Goal: Transaction & Acquisition: Register for event/course

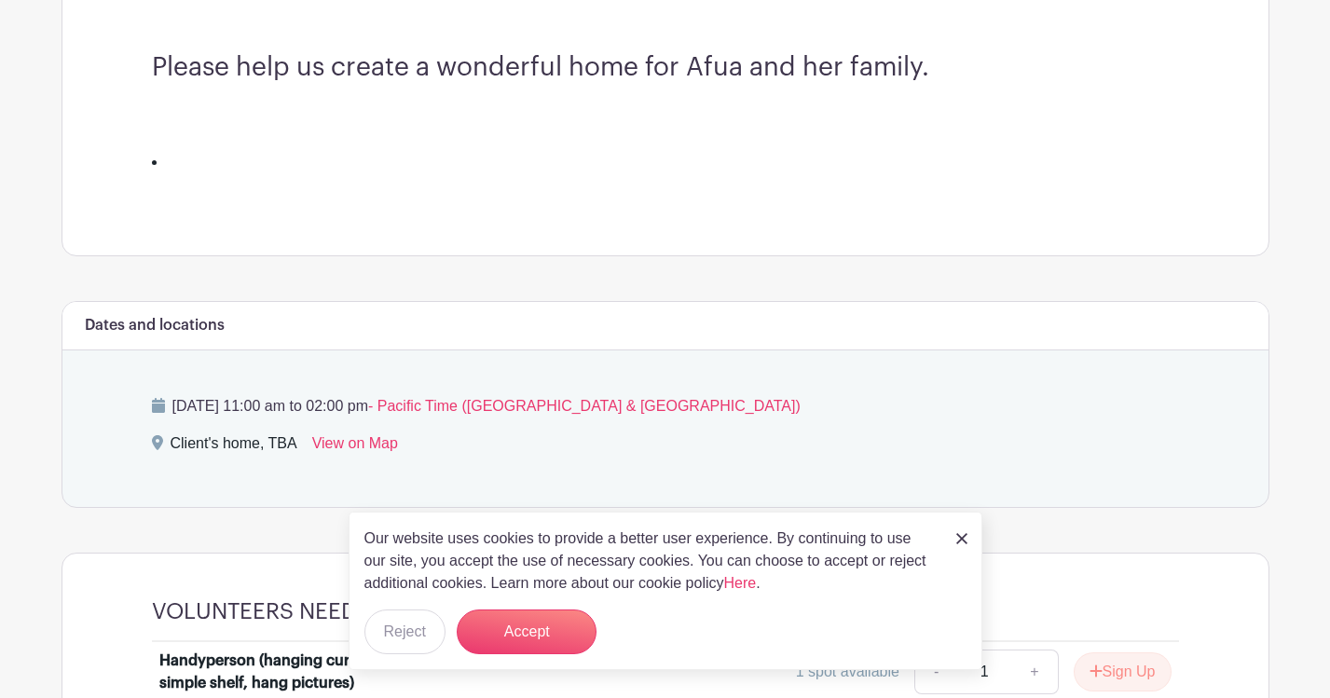
scroll to position [546, 0]
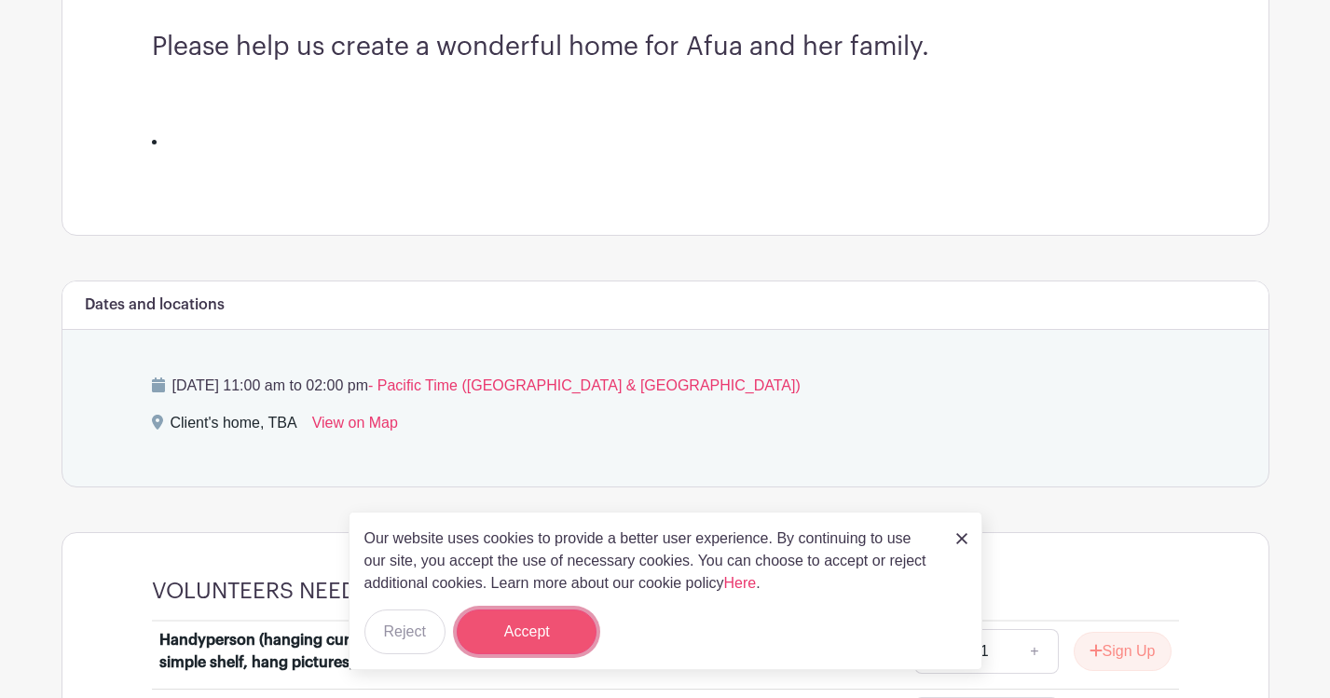
click at [554, 629] on button "Accept" at bounding box center [527, 631] width 140 height 45
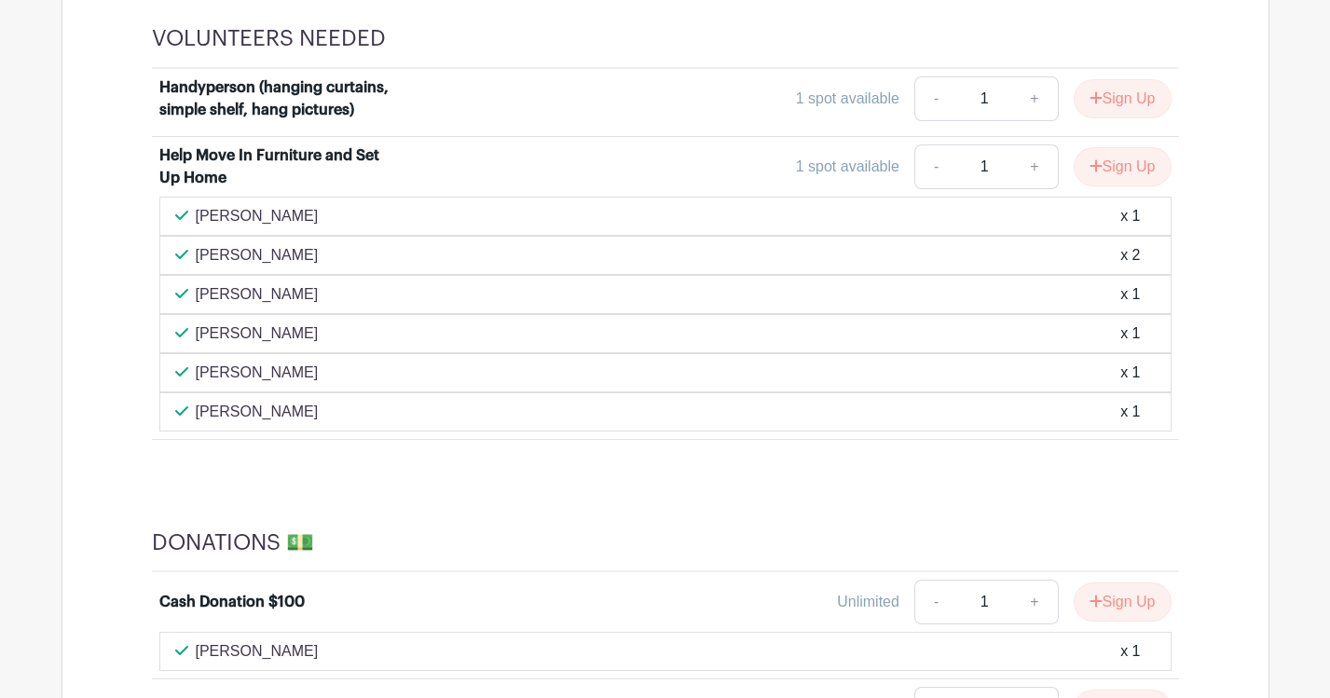
scroll to position [1091, 0]
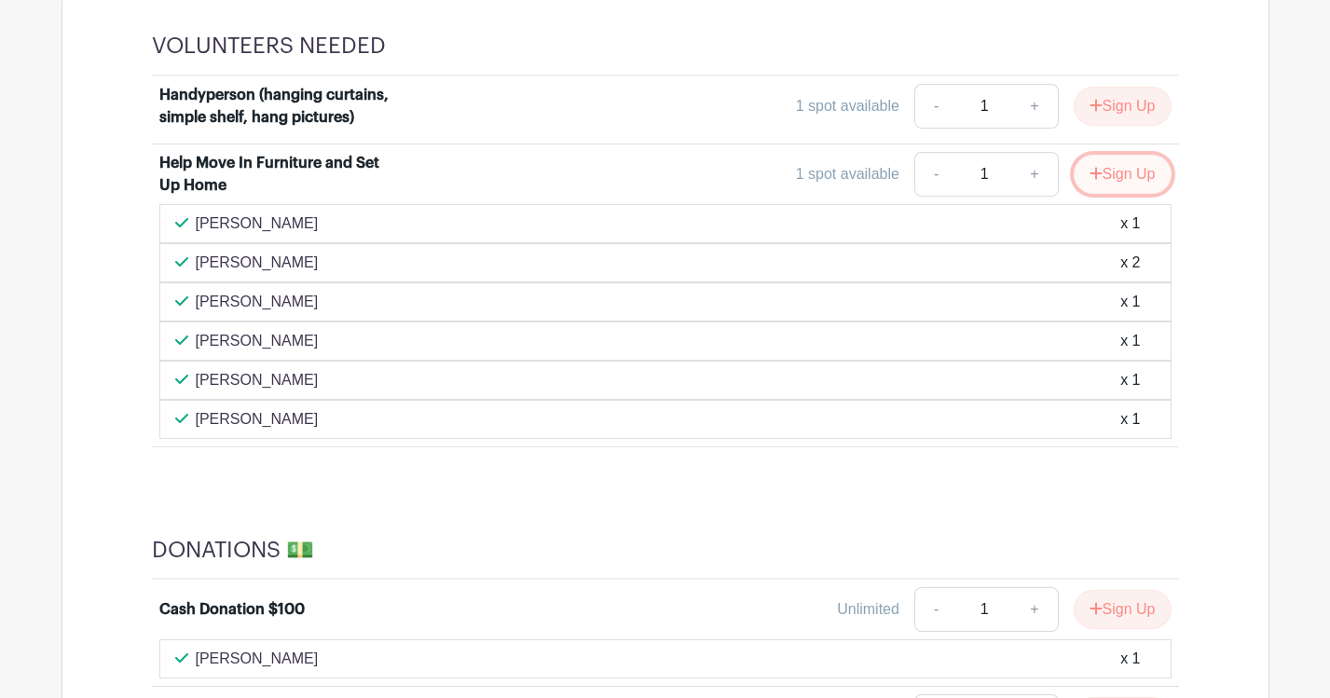
click at [1111, 165] on button "Sign Up" at bounding box center [1122, 174] width 98 height 39
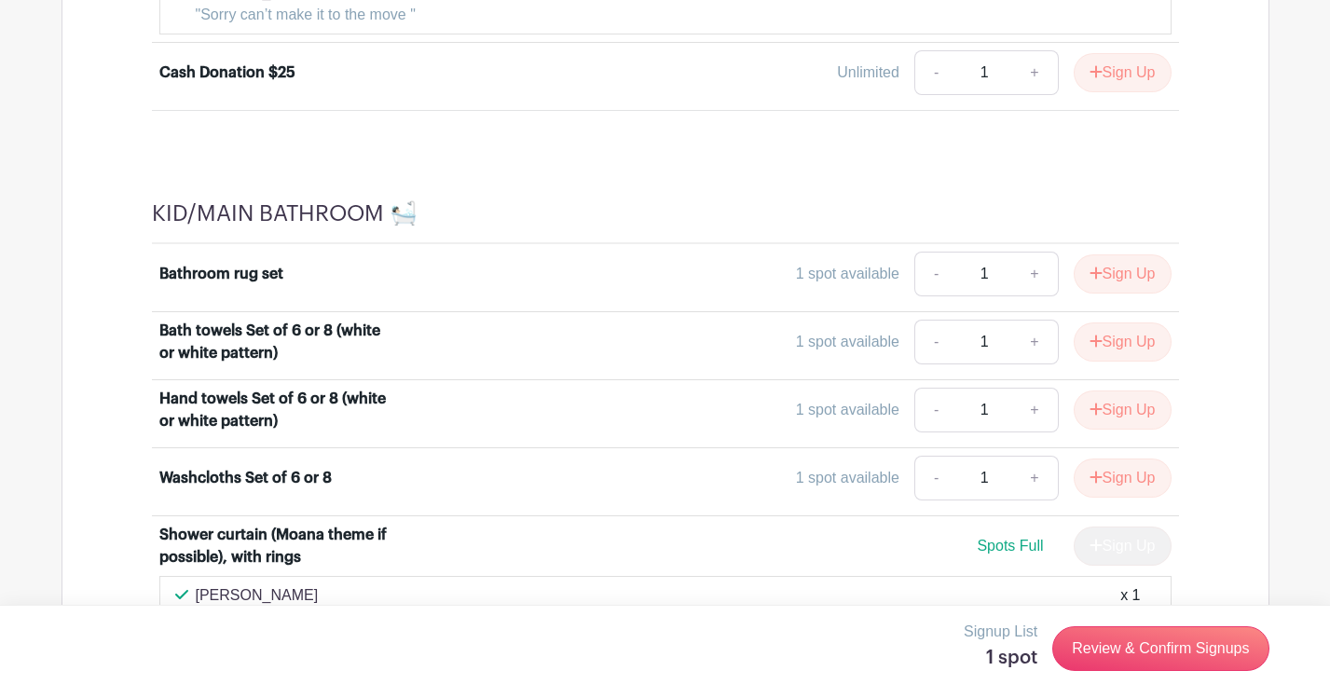
scroll to position [1868, 0]
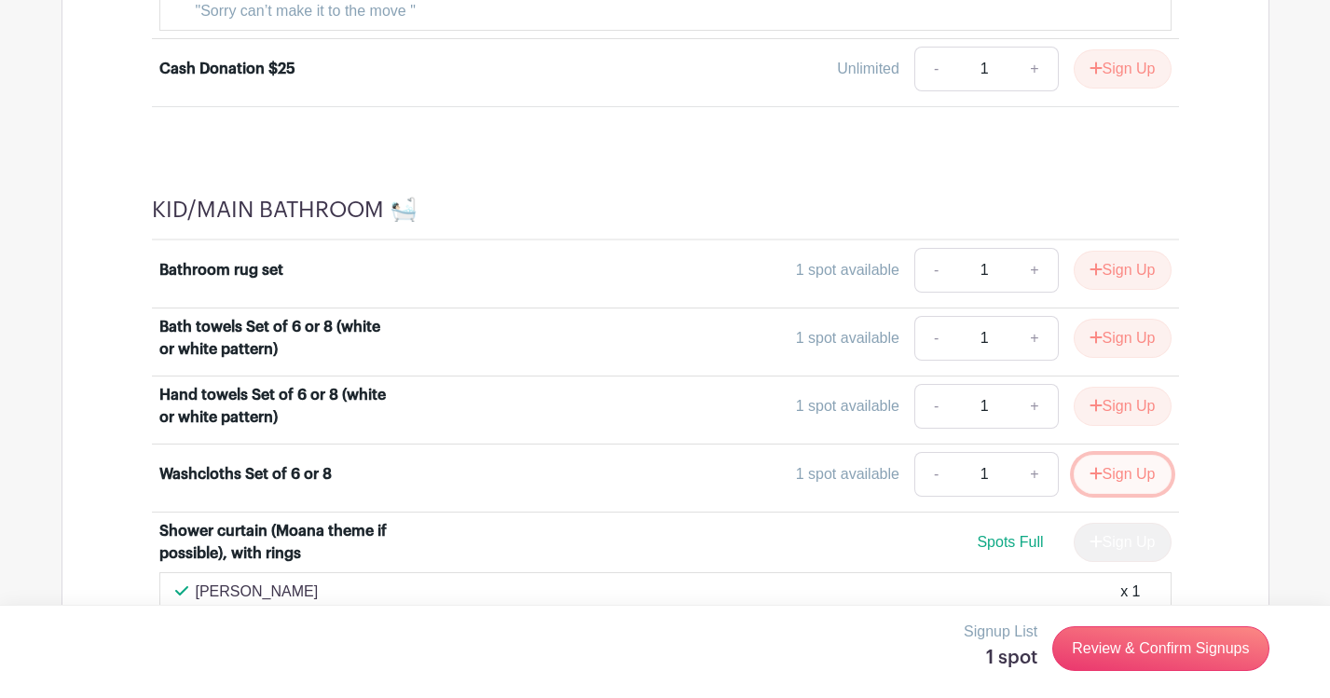
click at [1126, 471] on button "Sign Up" at bounding box center [1122, 474] width 98 height 39
click at [1124, 410] on button "Sign Up" at bounding box center [1122, 406] width 98 height 39
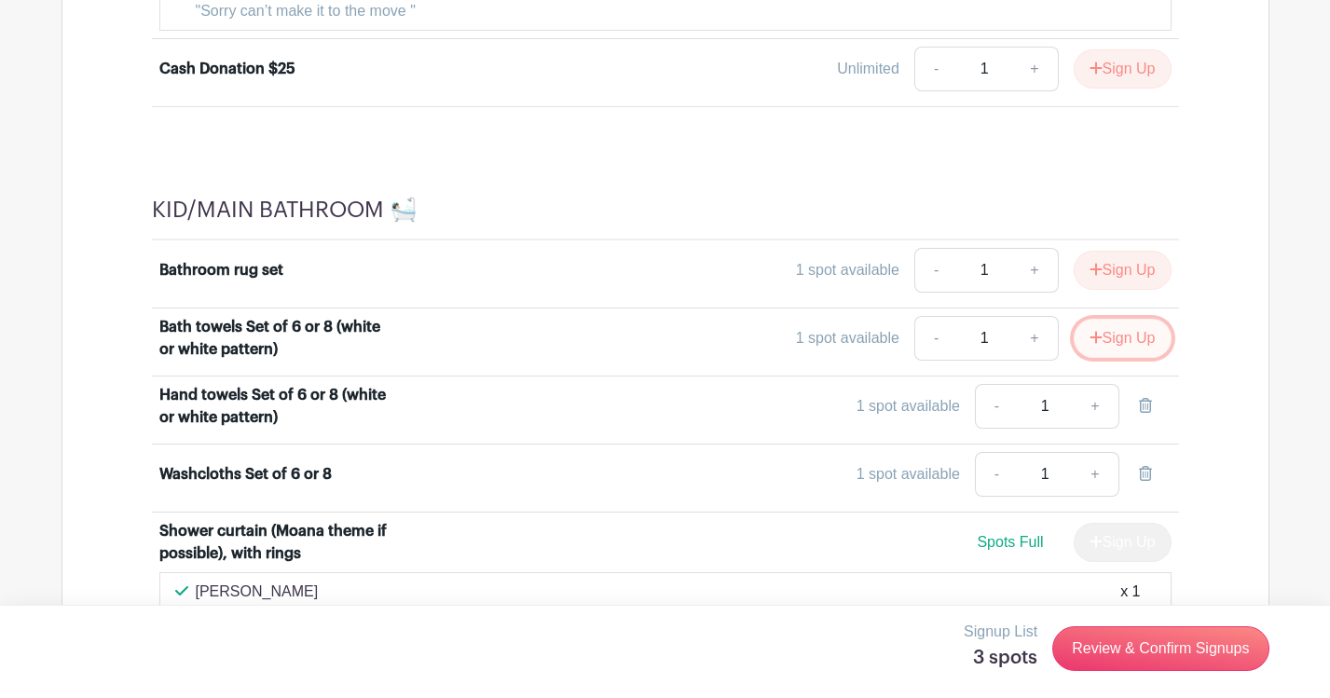
click at [1118, 340] on button "Sign Up" at bounding box center [1122, 338] width 98 height 39
click at [1120, 264] on button "Sign Up" at bounding box center [1122, 270] width 98 height 39
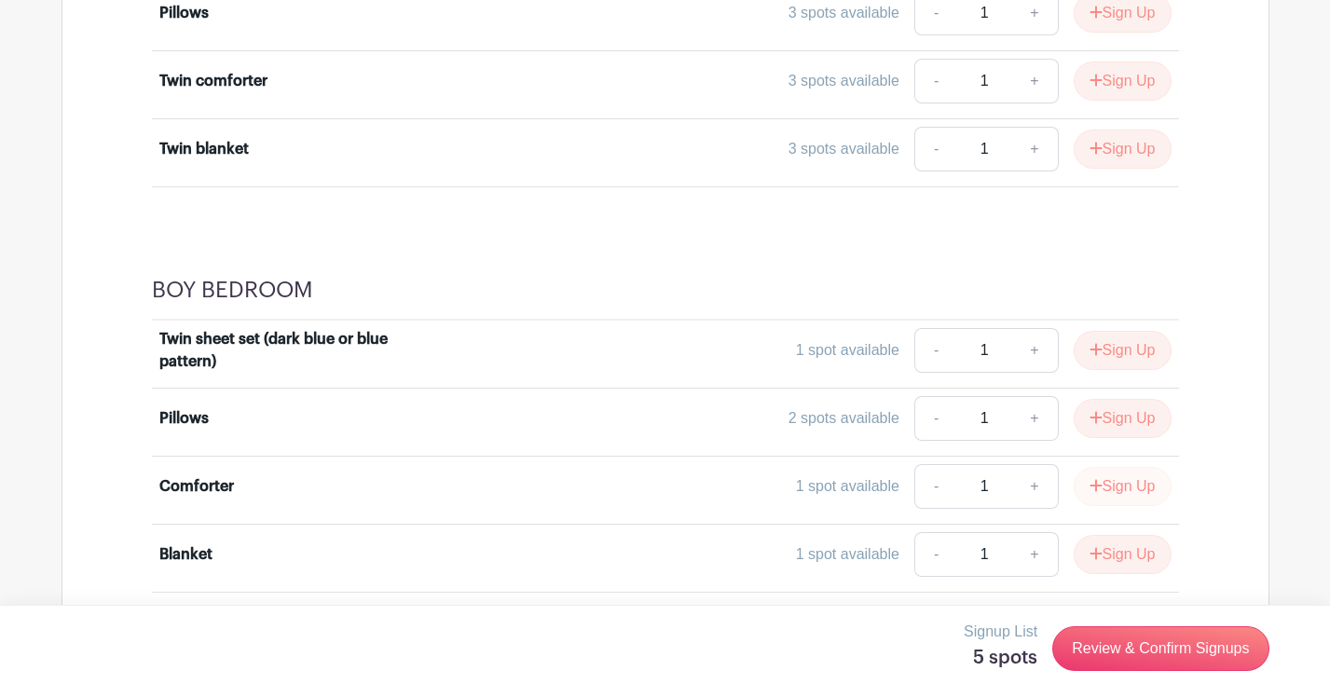
scroll to position [3207, 0]
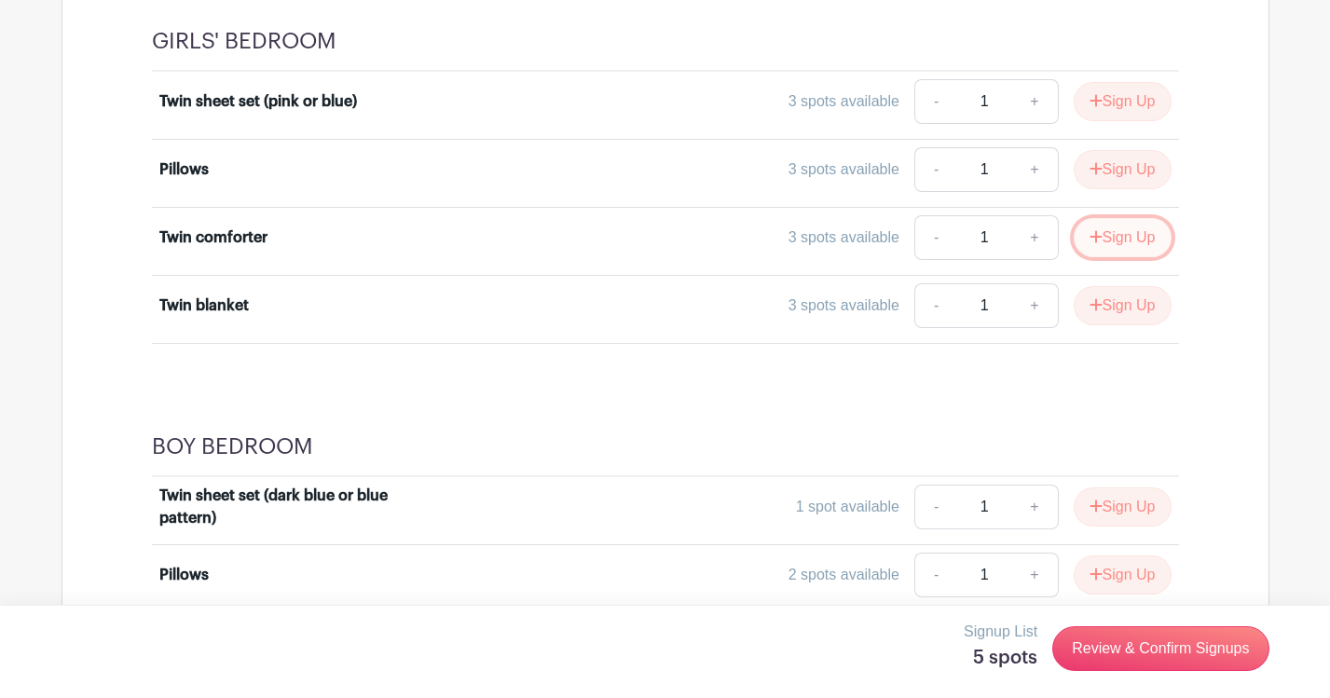
click at [1136, 239] on button "Sign Up" at bounding box center [1122, 237] width 98 height 39
click at [1123, 88] on button "Sign Up" at bounding box center [1122, 101] width 98 height 39
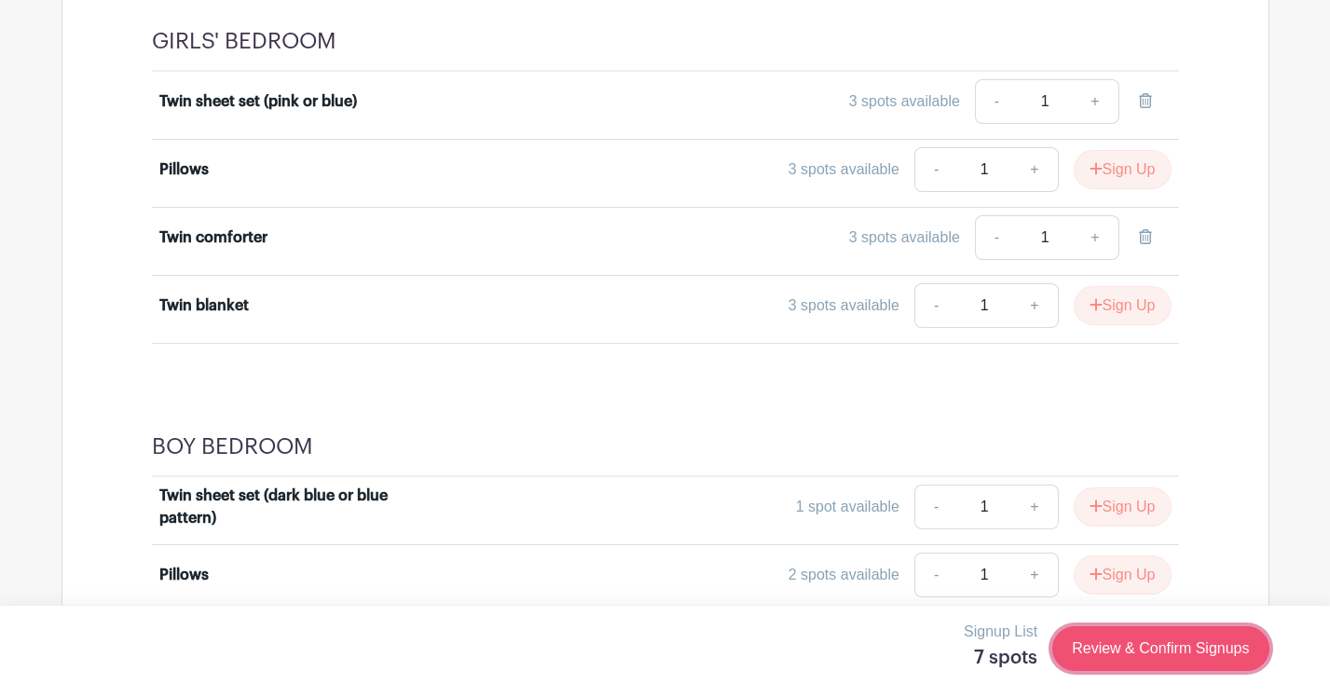
click at [1186, 644] on link "Review & Confirm Signups" at bounding box center [1160, 648] width 216 height 45
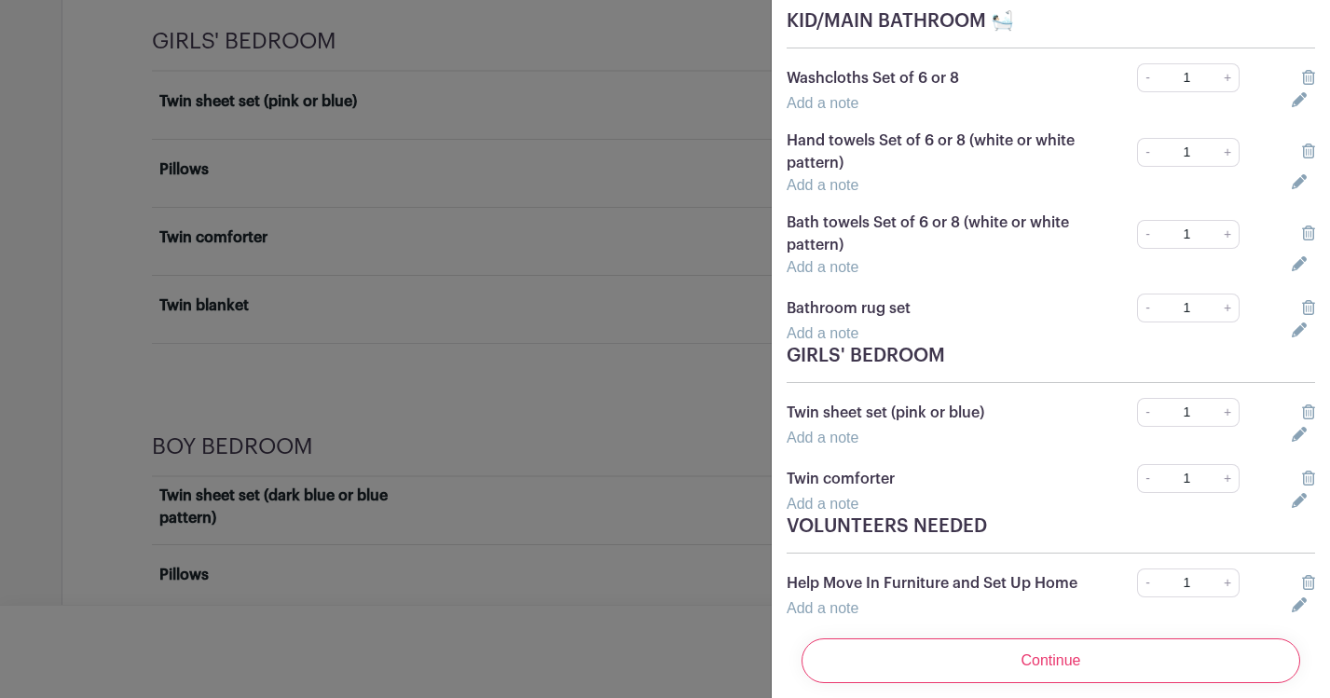
scroll to position [208, 0]
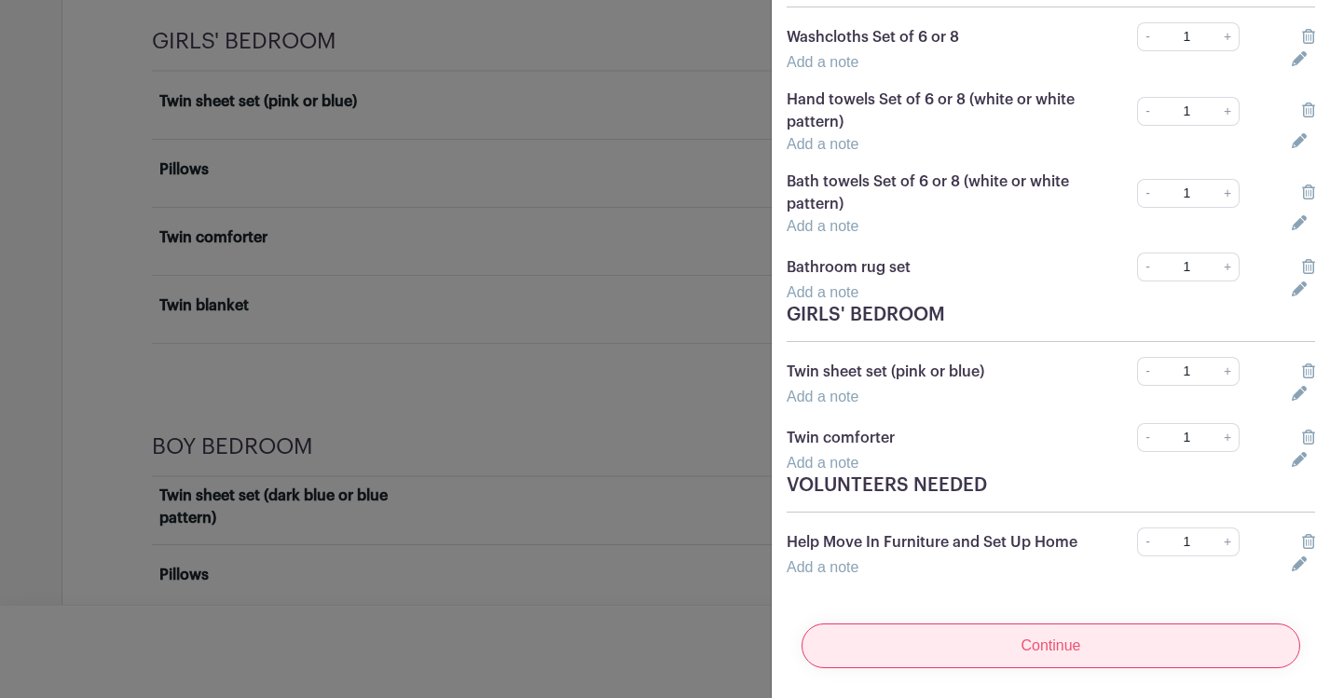
click at [1012, 650] on input "Continue" at bounding box center [1050, 645] width 499 height 45
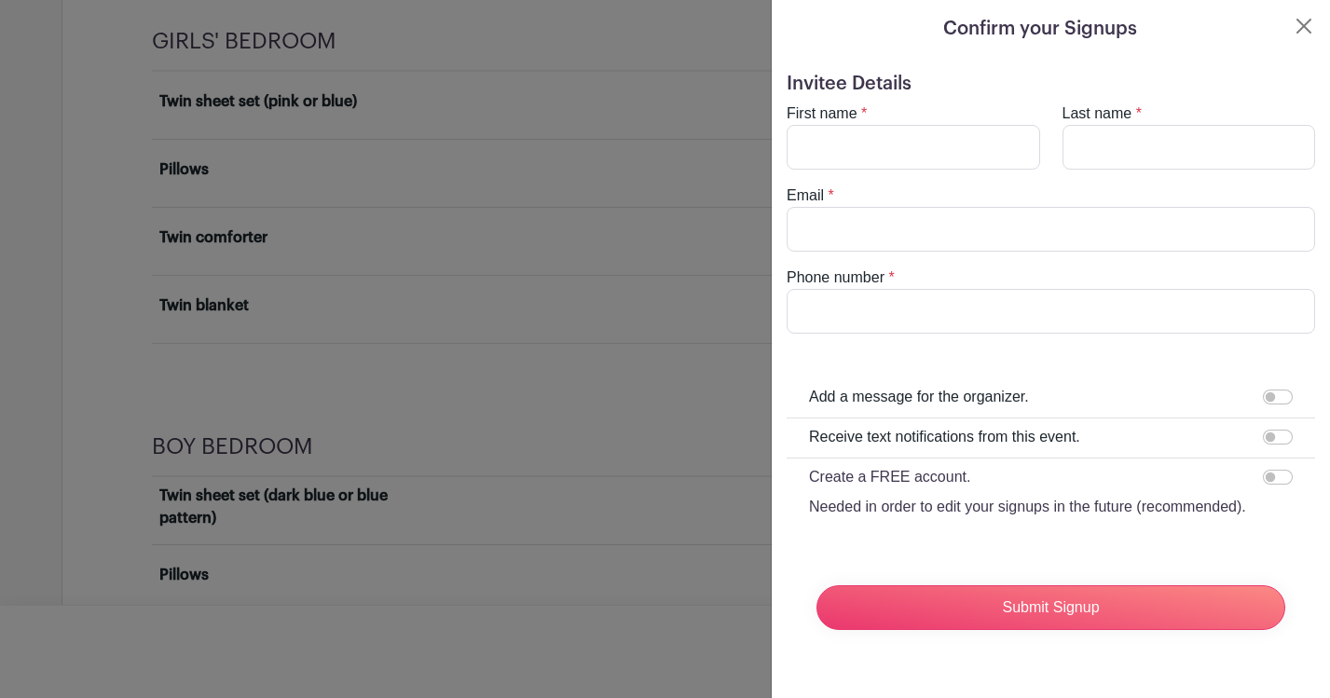
scroll to position [0, 0]
click at [903, 144] on input "First name" at bounding box center [912, 147] width 253 height 45
type input "Ina"
type input "Bendich"
type input "[EMAIL_ADDRESS][DOMAIN_NAME]"
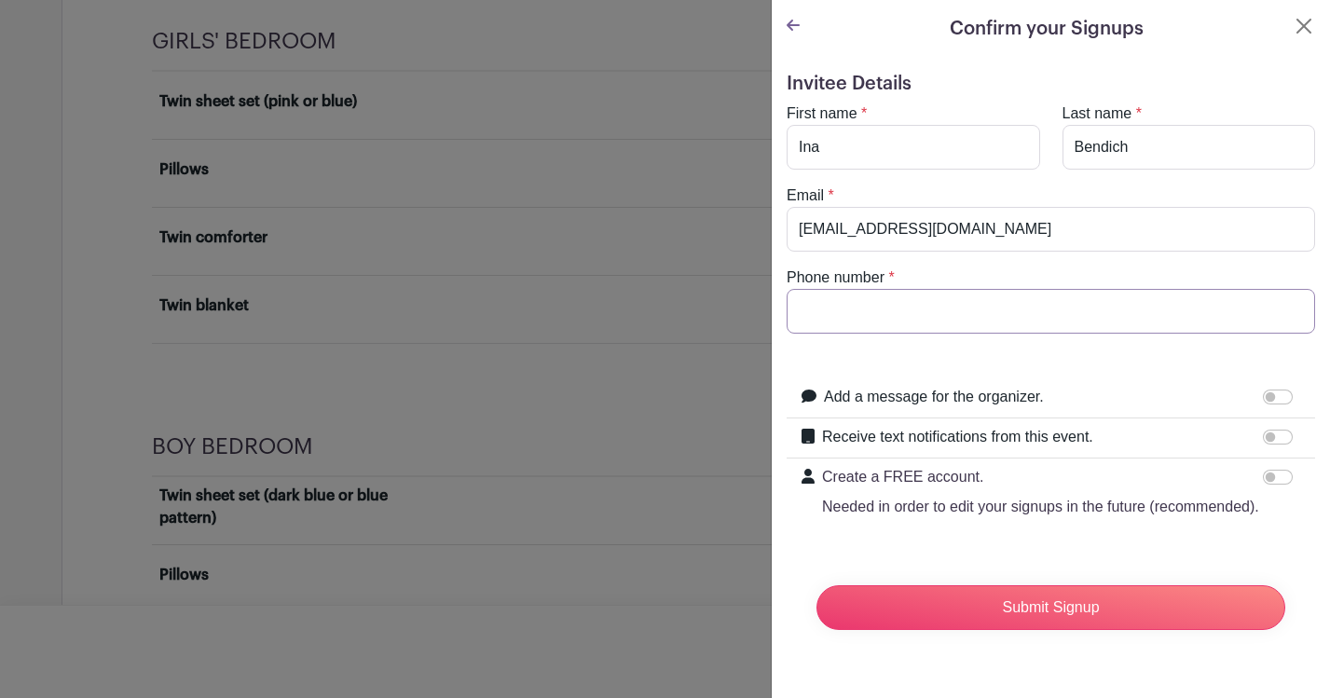
click at [959, 308] on input "Phone number" at bounding box center [1050, 311] width 528 height 45
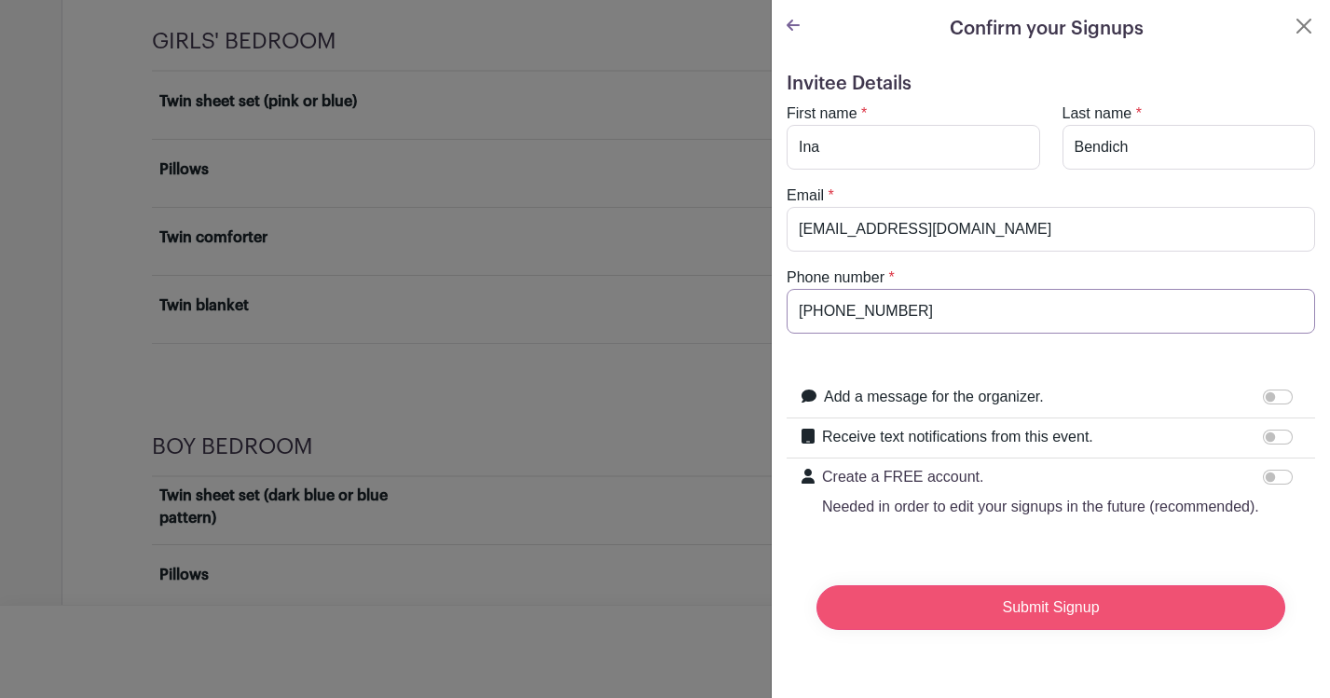
type input "[PHONE_NUMBER]"
click at [1036, 608] on input "Submit Signup" at bounding box center [1050, 607] width 469 height 45
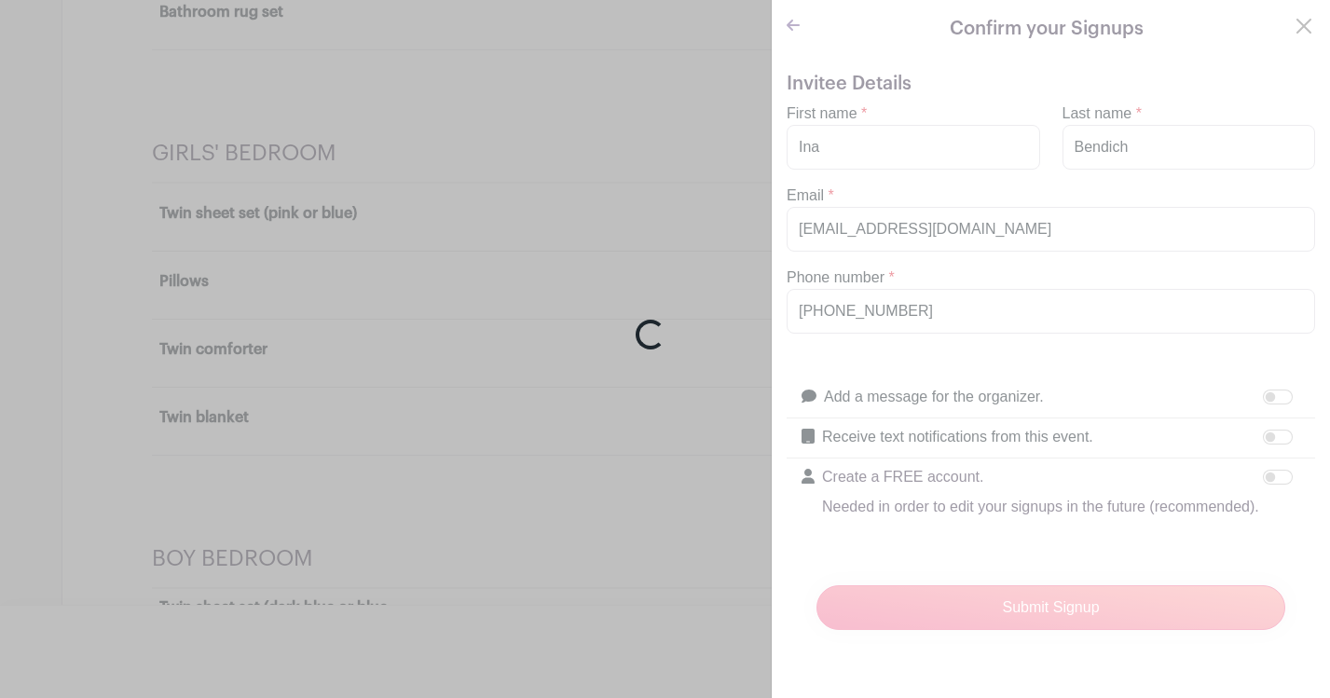
scroll to position [3392, 0]
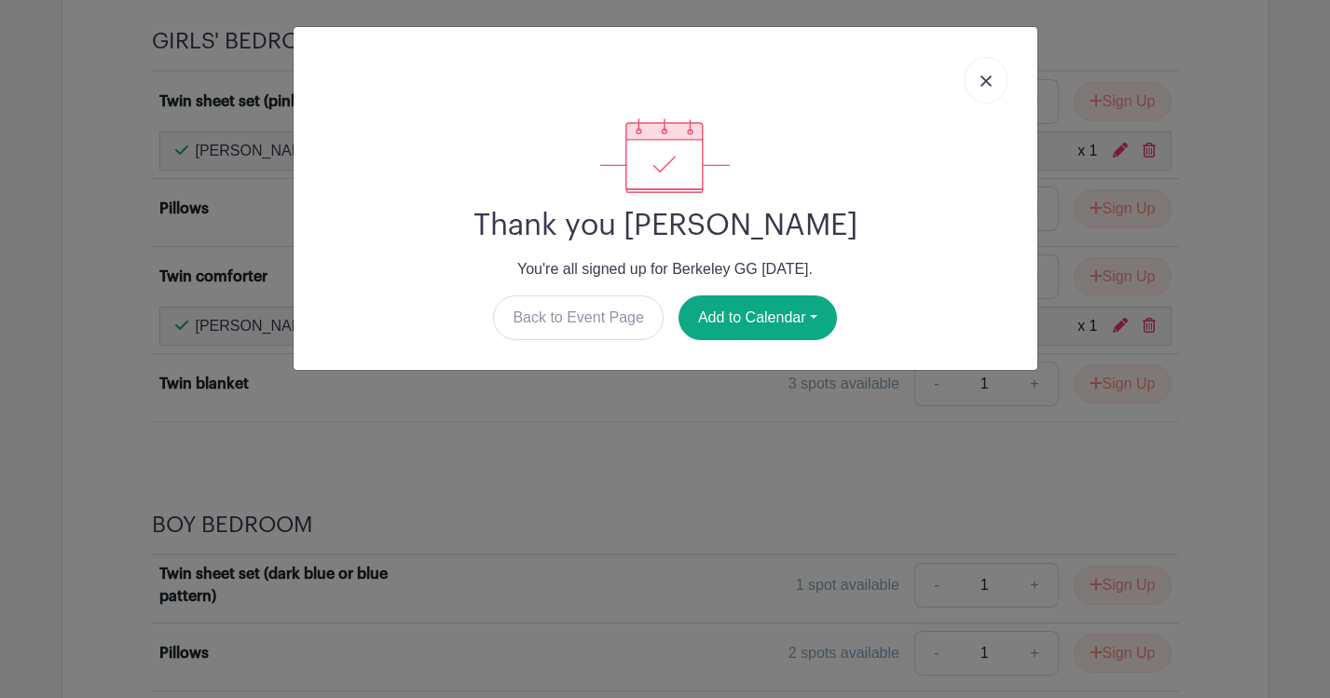
click at [993, 73] on link at bounding box center [985, 80] width 43 height 47
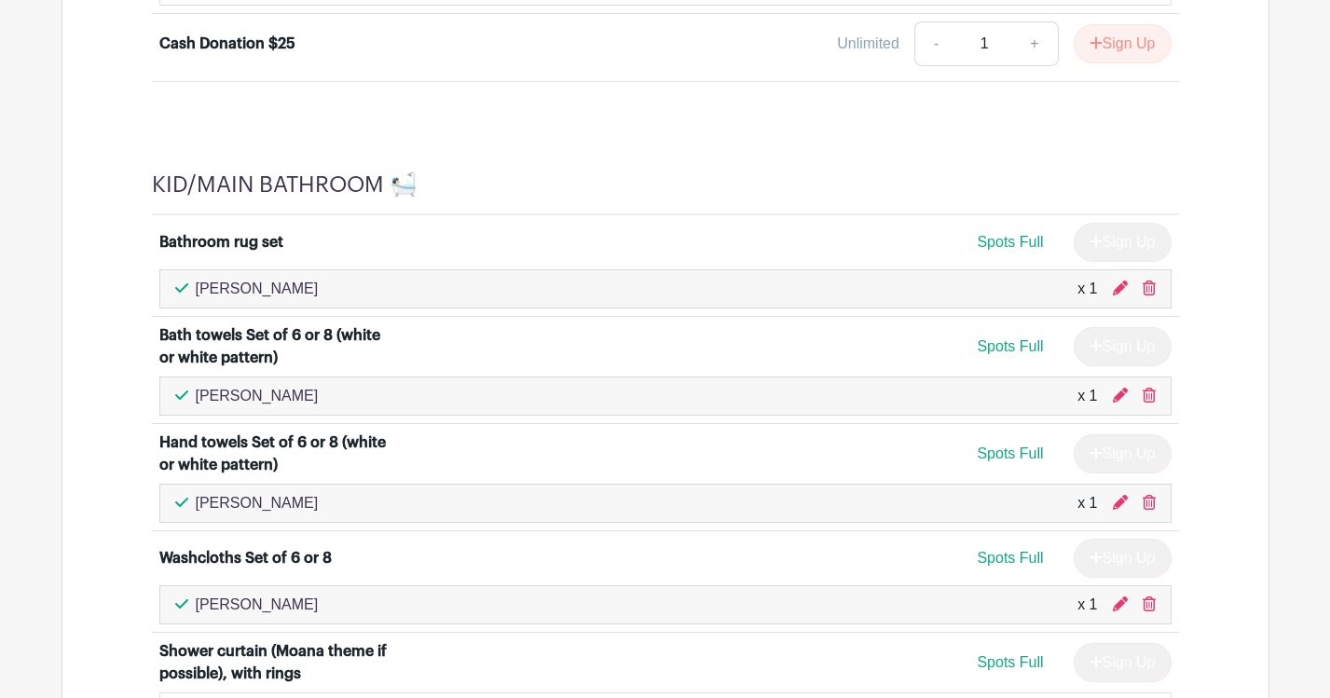
scroll to position [1917, 0]
